Goal: Information Seeking & Learning: Learn about a topic

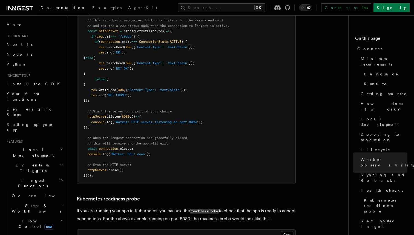
scroll to position [2466, 0]
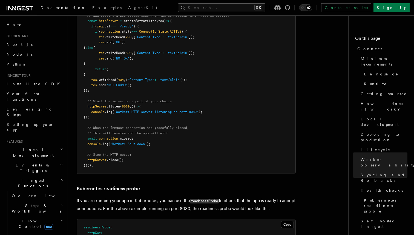
click at [230, 9] on button "Search... ⌘K" at bounding box center [221, 7] width 87 height 9
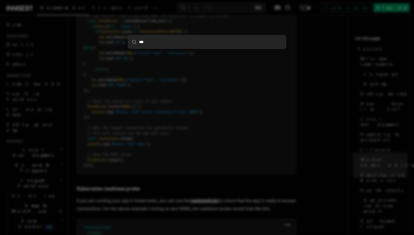
type input "****"
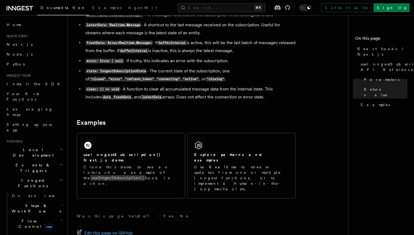
scroll to position [488, 0]
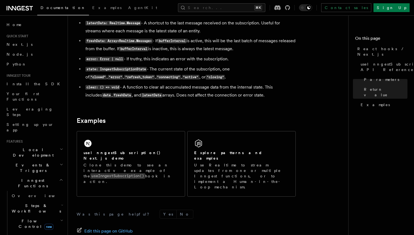
click at [58, 175] on h2 "Inngest Functions" at bounding box center [34, 182] width 60 height 15
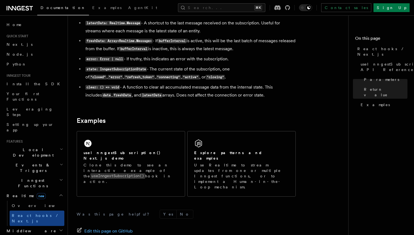
click at [61, 193] on icon "button" at bounding box center [61, 195] width 4 height 4
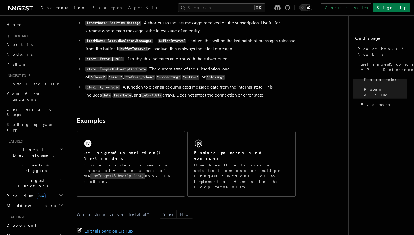
click at [61, 193] on icon "button" at bounding box center [61, 195] width 4 height 4
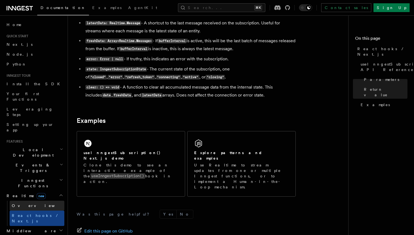
click at [48, 201] on link "Overview" at bounding box center [37, 206] width 55 height 10
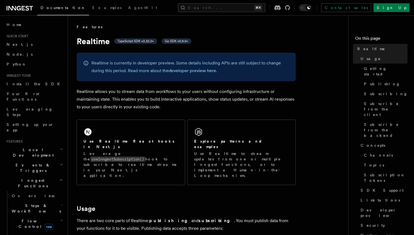
click at [61, 178] on icon "button" at bounding box center [61, 180] width 4 height 4
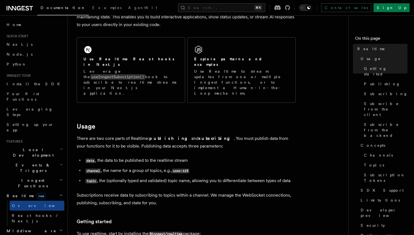
scroll to position [82, 0]
click at [44, 210] on link "React hooks / Next.js" at bounding box center [37, 217] width 55 height 15
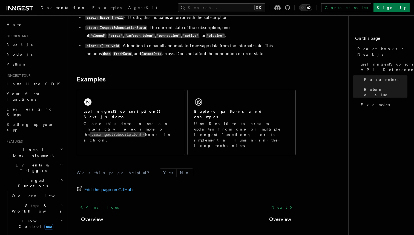
scroll to position [533, 0]
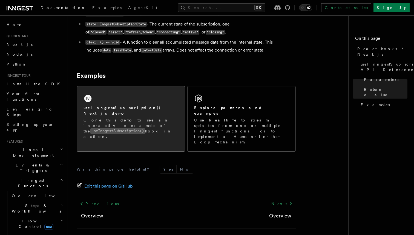
click at [133, 109] on h2 "useInngestSubscription() Next.js demo" at bounding box center [131, 110] width 95 height 11
